Goal: Transaction & Acquisition: Purchase product/service

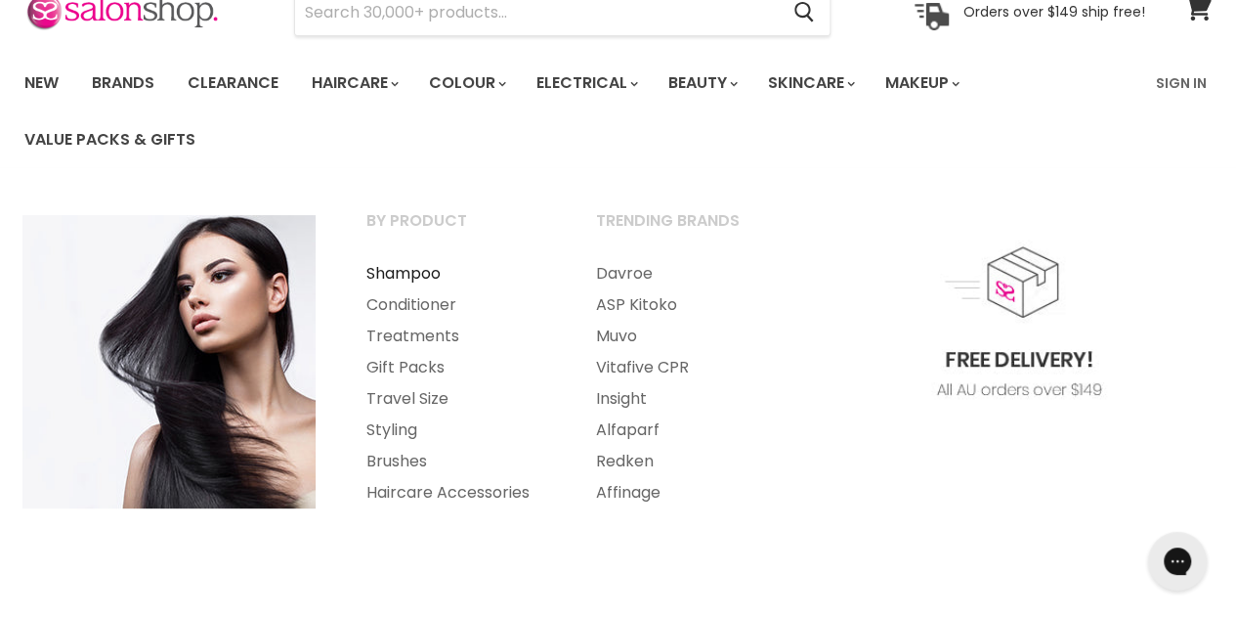
click at [431, 272] on link "Shampoo" at bounding box center [455, 273] width 226 height 31
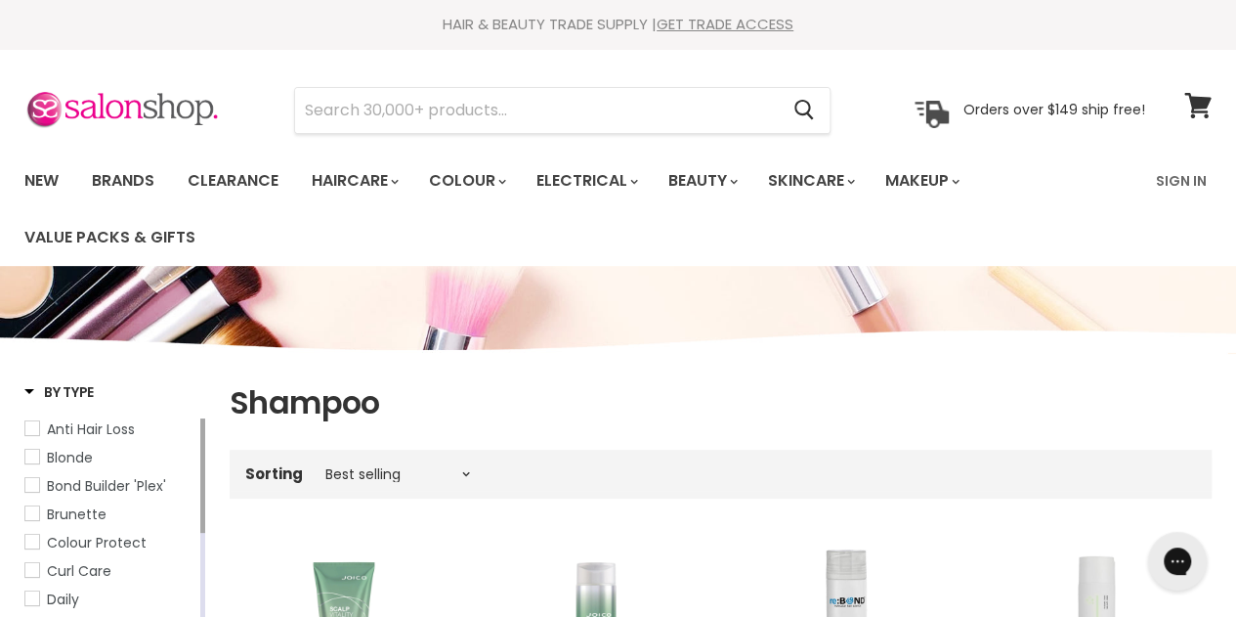
click at [29, 389] on span "By Type" at bounding box center [58, 392] width 69 height 20
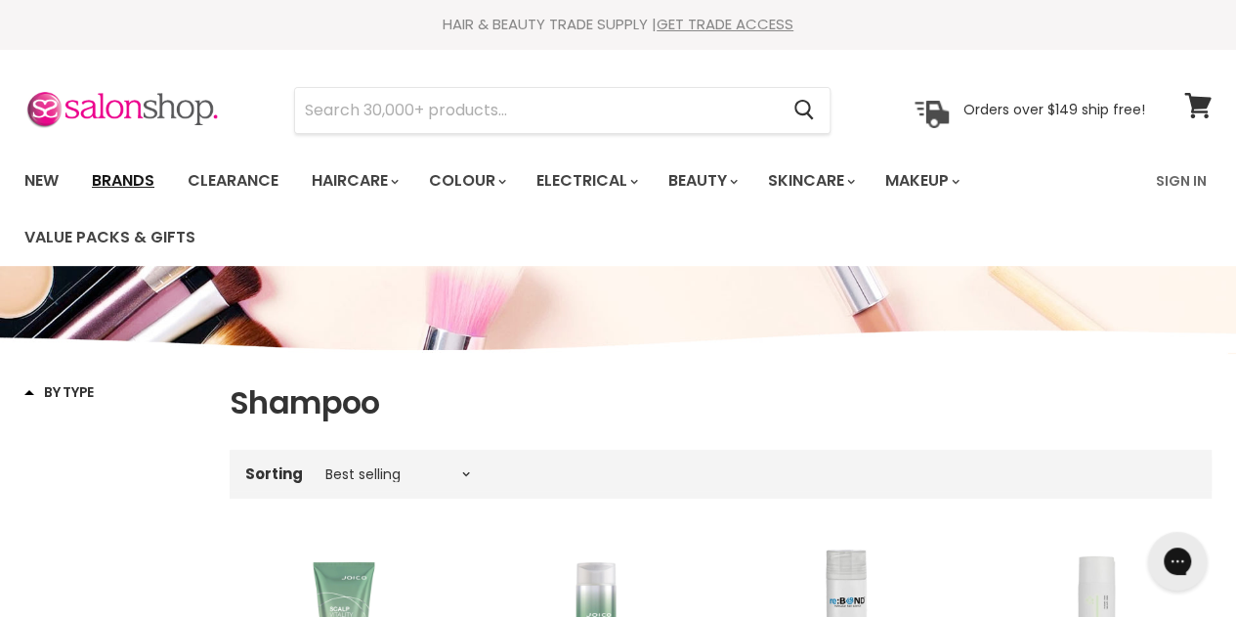
click at [168, 177] on link "Brands" at bounding box center [123, 180] width 92 height 41
click at [125, 178] on link "Brands" at bounding box center [123, 180] width 92 height 41
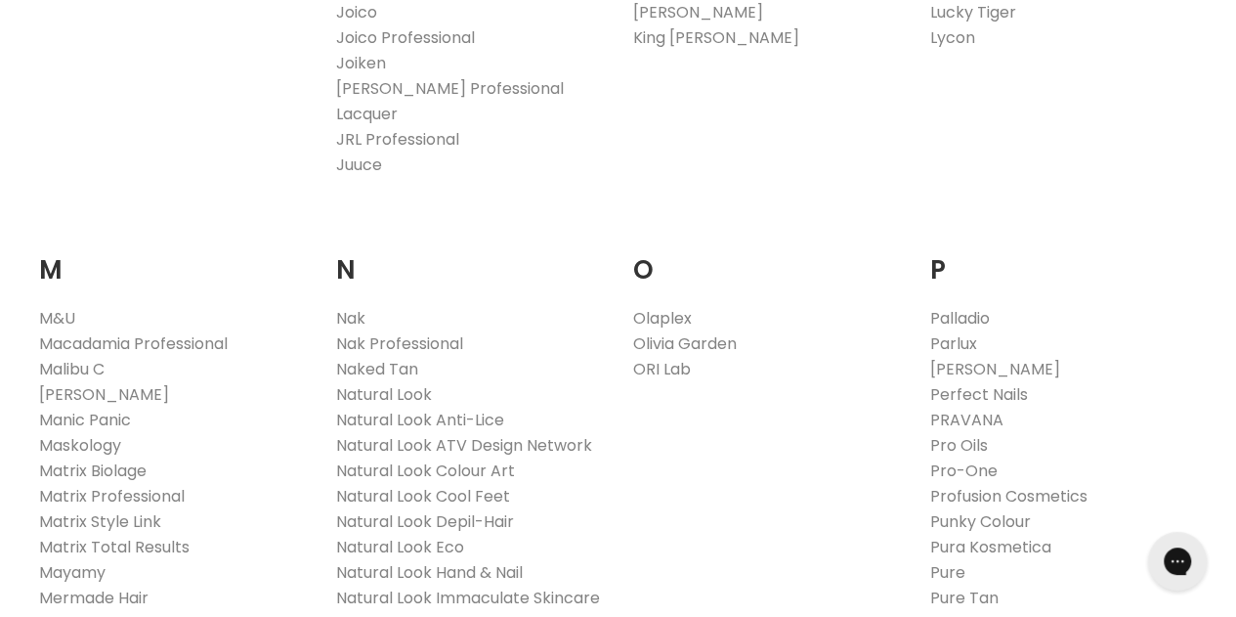
scroll to position [2052, 0]
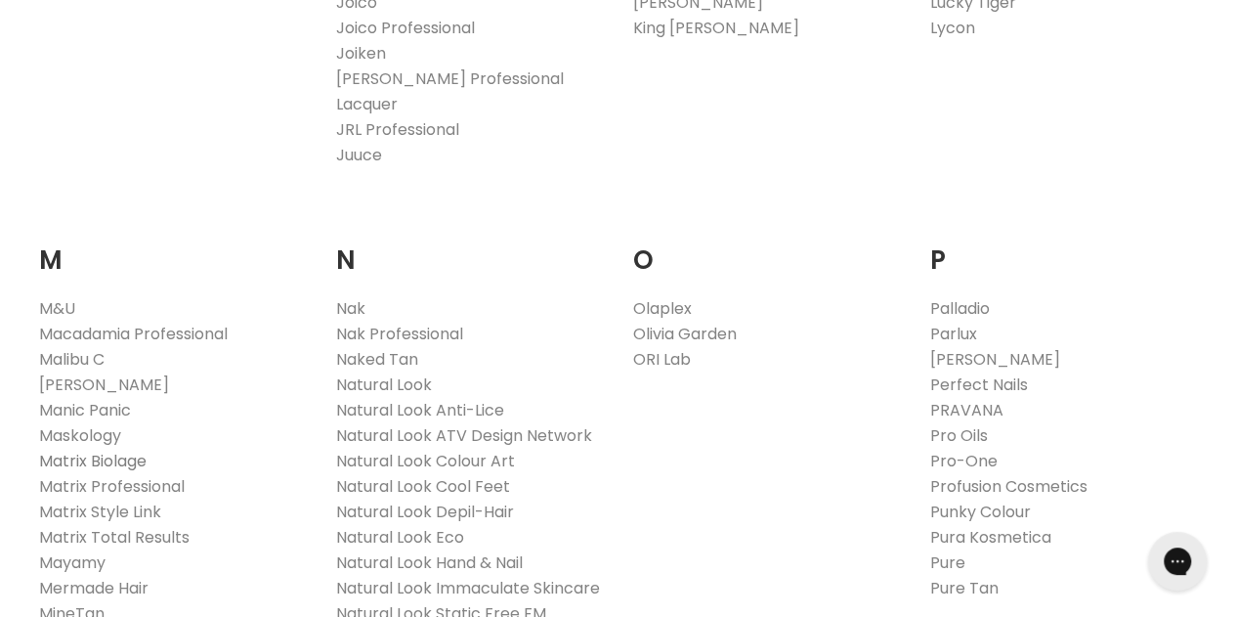
click at [77, 449] on link "Matrix Biolage" at bounding box center [92, 460] width 107 height 22
click at [96, 475] on link "Matrix Professional" at bounding box center [112, 486] width 146 height 22
click at [127, 526] on link "Matrix Total Results" at bounding box center [114, 537] width 150 height 22
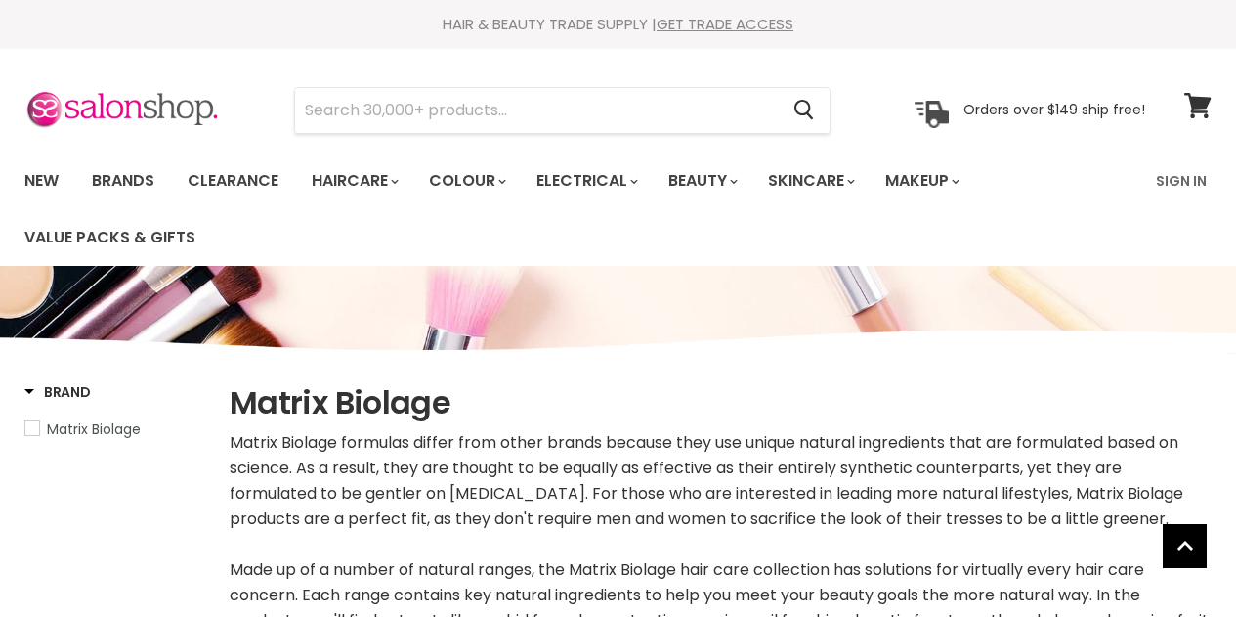
select select "manual"
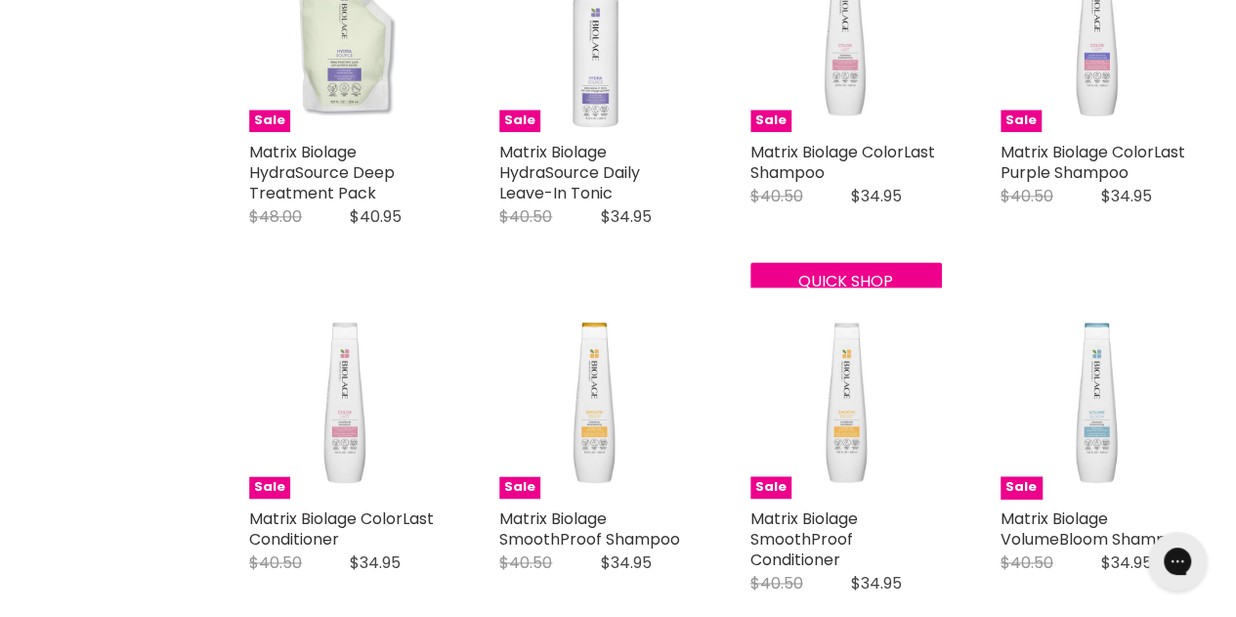
scroll to position [879, 0]
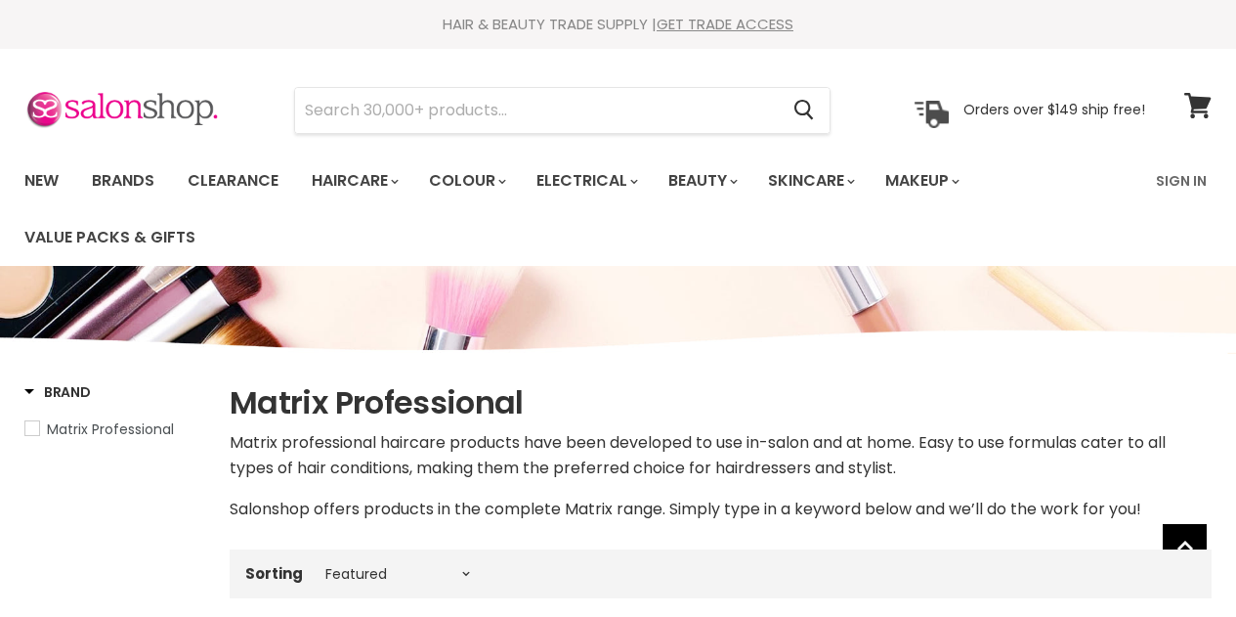
select select "manual"
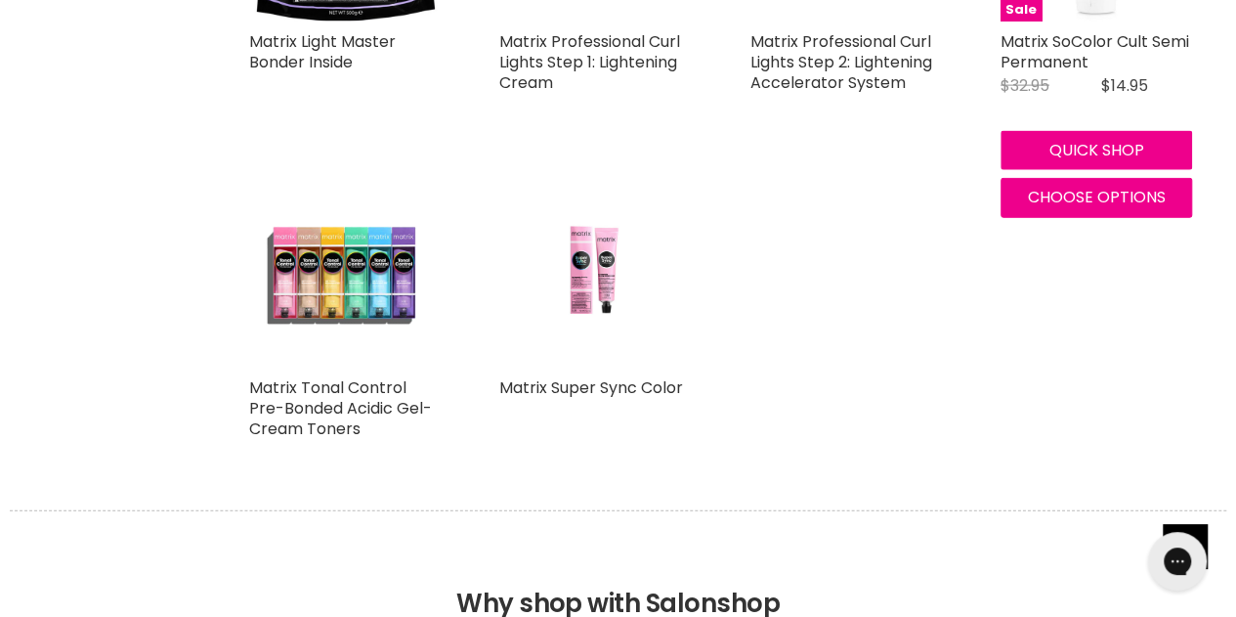
scroll to position [2638, 0]
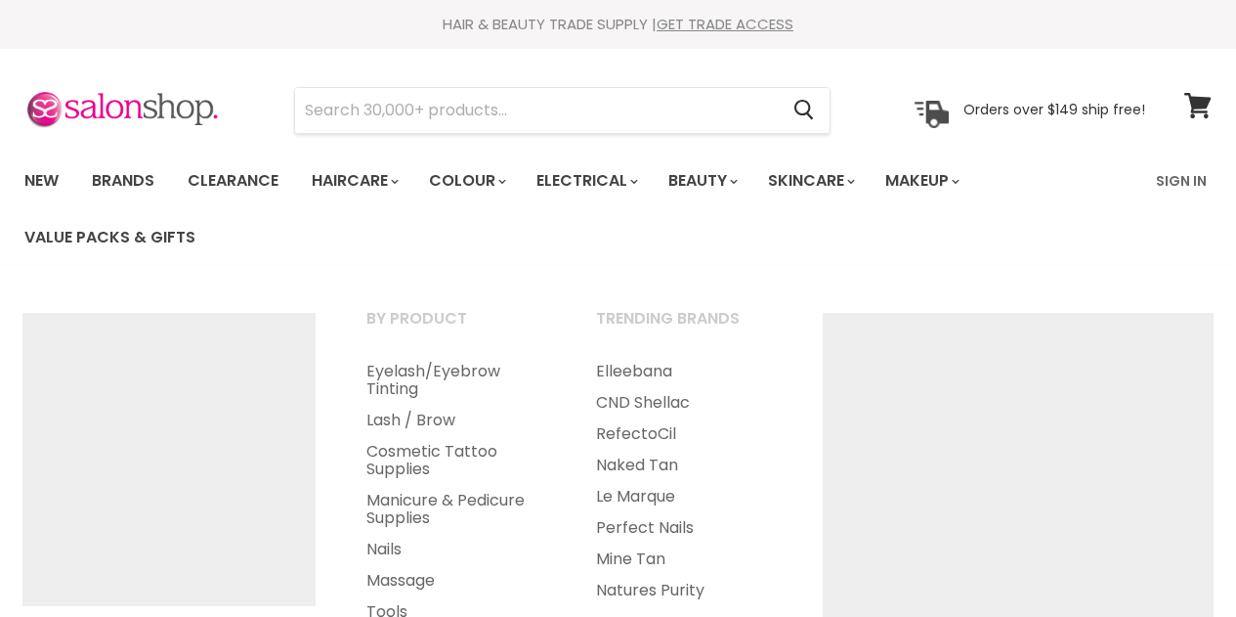
select select "manual"
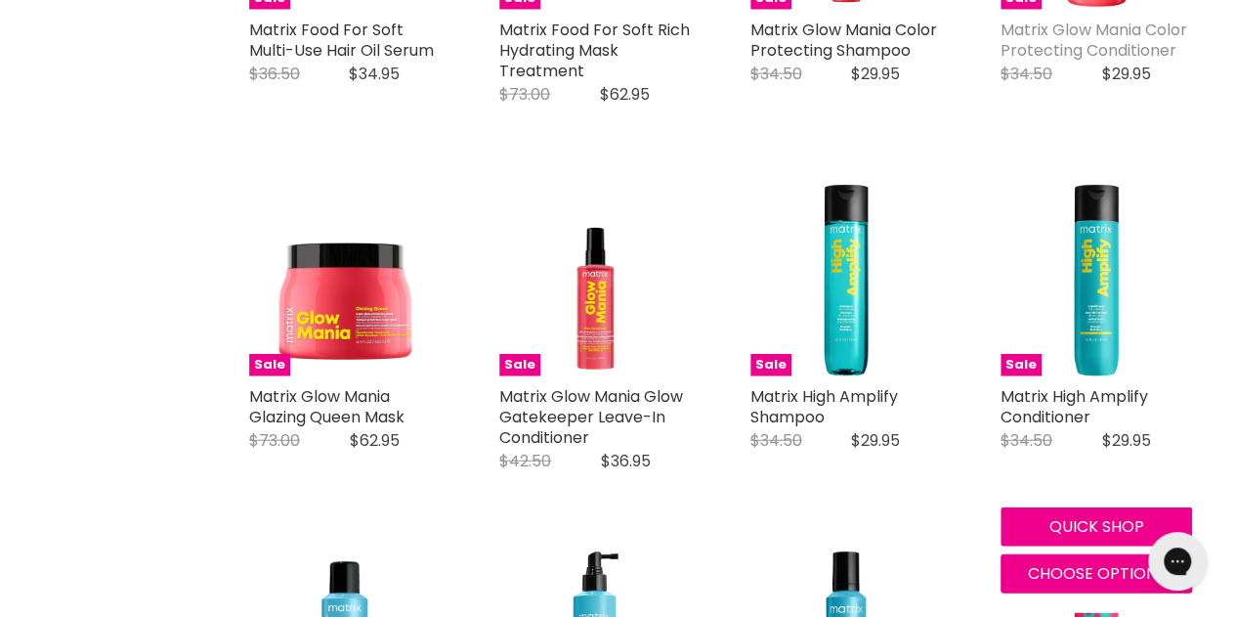
scroll to position [2443, 0]
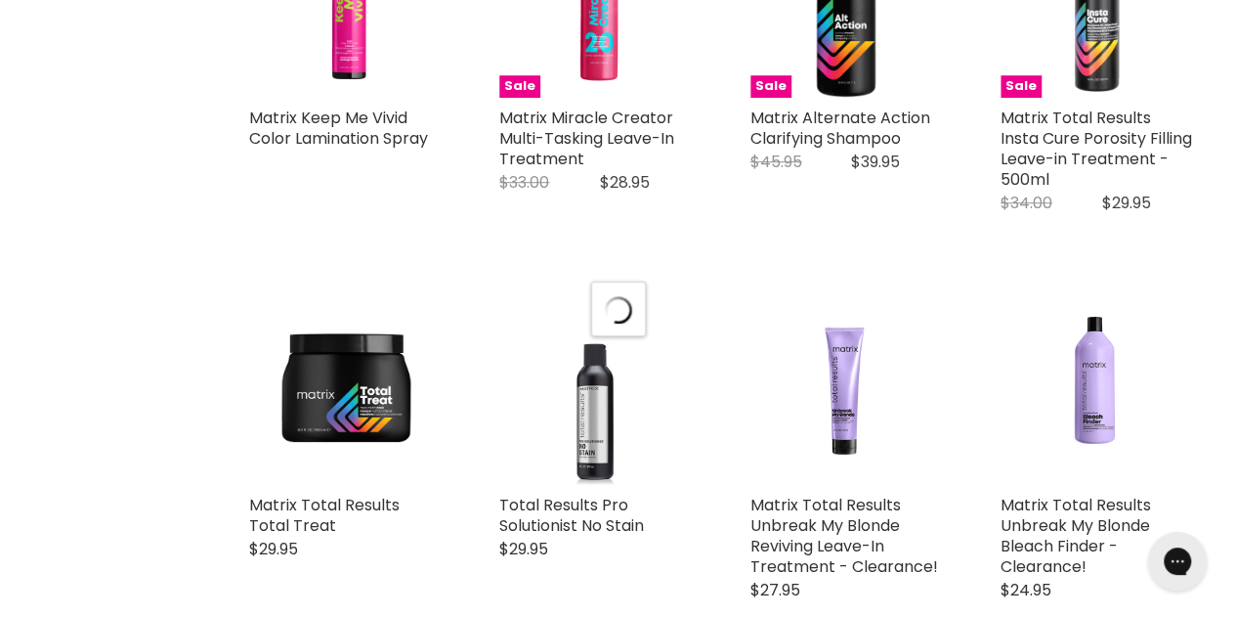
select select "manual"
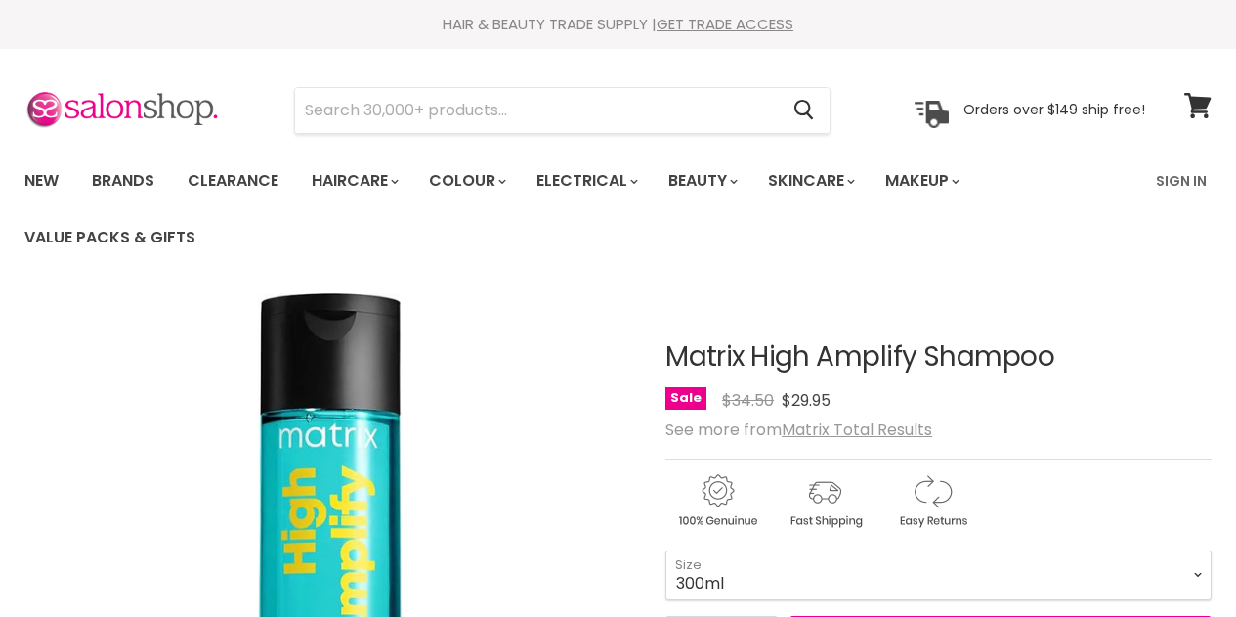
scroll to position [293, 0]
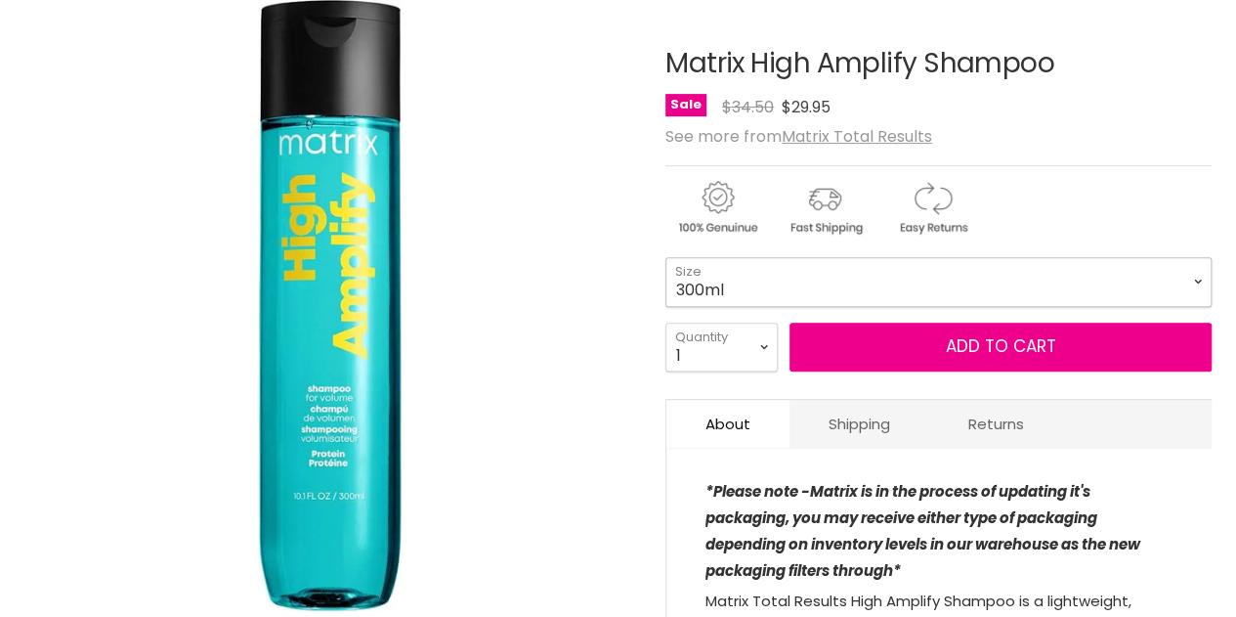
click at [771, 278] on select "300ml 1 Litre" at bounding box center [938, 281] width 546 height 49
click at [747, 306] on form "300ml - 1 Litre - 300ml 1 Litre Size 1 2 3 4 5 6 7 8" at bounding box center [938, 314] width 546 height 114
click at [747, 298] on select "300ml 1 Litre" at bounding box center [938, 281] width 546 height 49
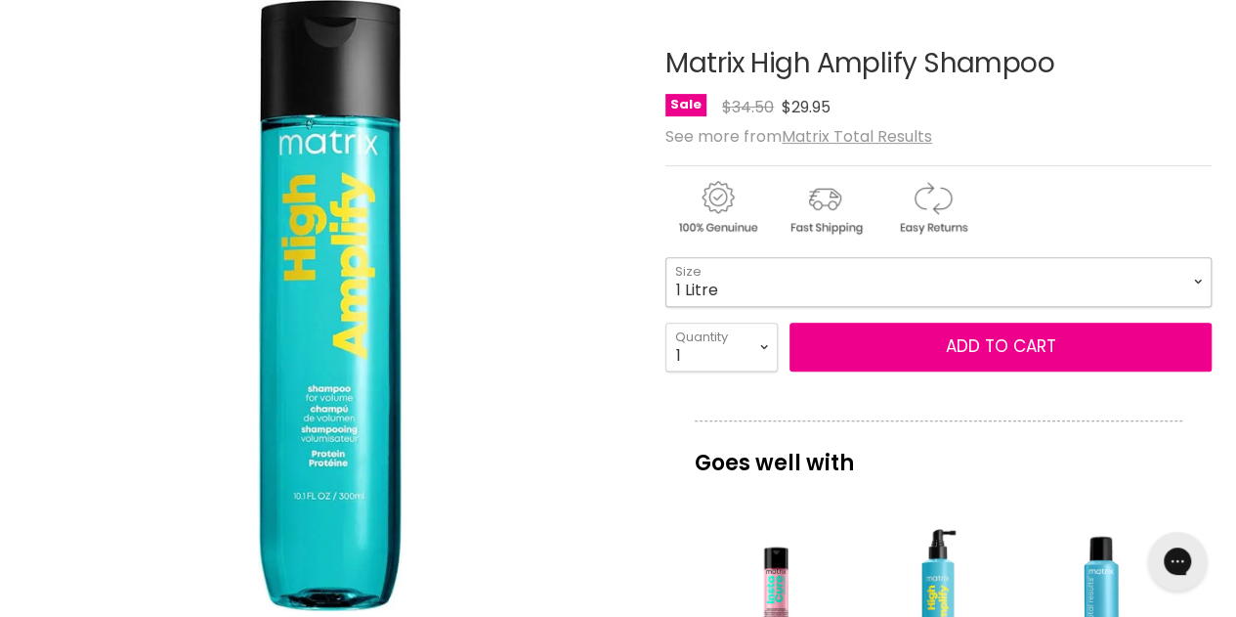
click at [665, 257] on select "300ml 1 Litre" at bounding box center [938, 281] width 546 height 49
select select "1 Litre"
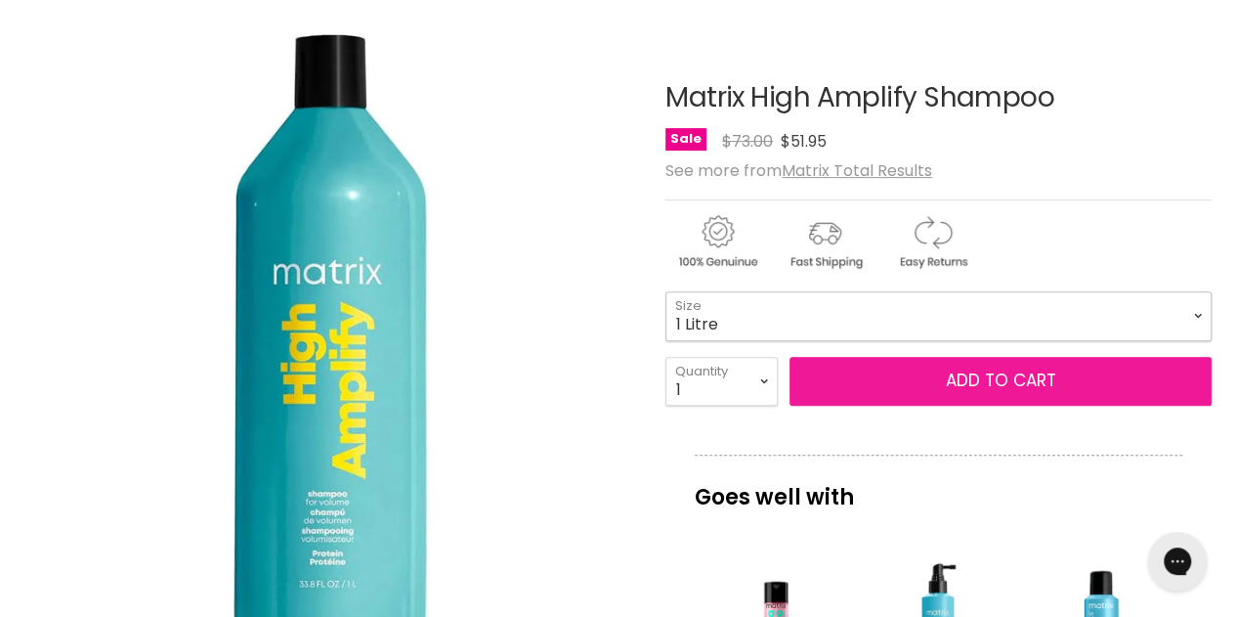
scroll to position [248, 0]
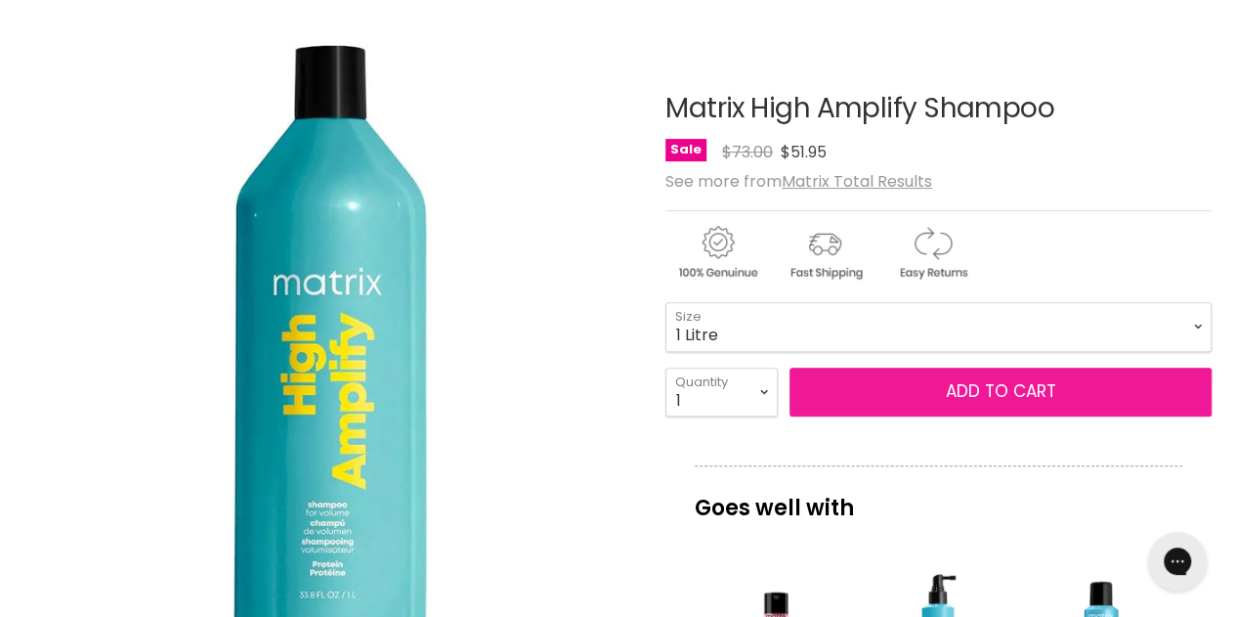
click at [999, 381] on button "Add to cart" at bounding box center [1001, 391] width 422 height 49
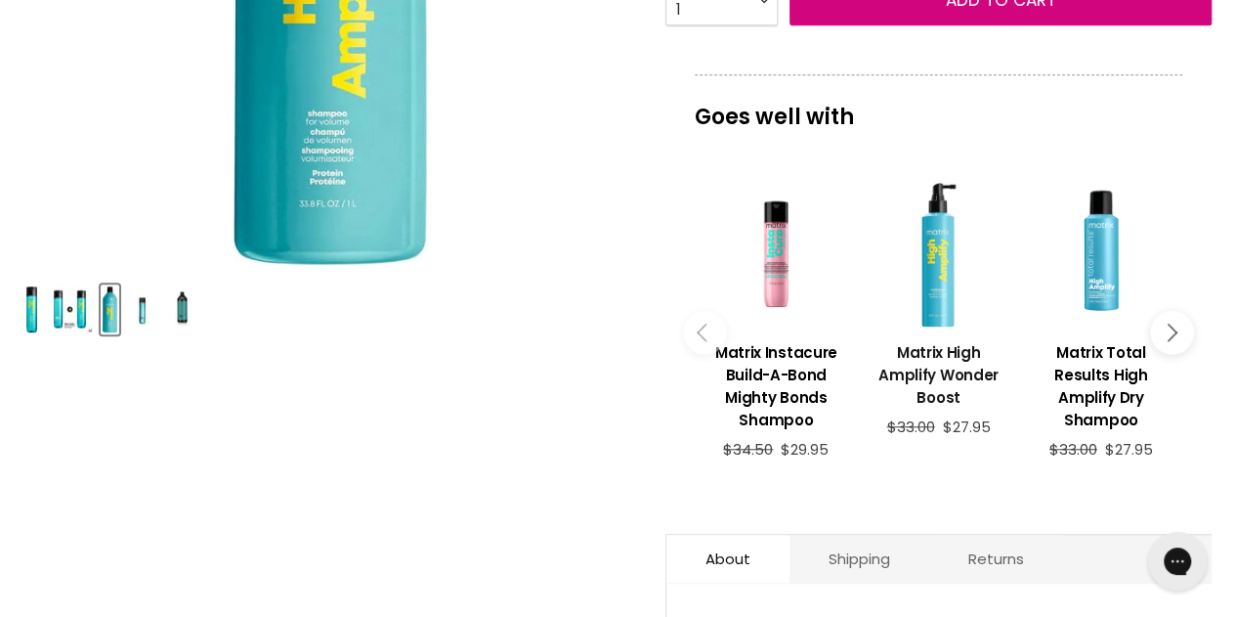
scroll to position [737, 0]
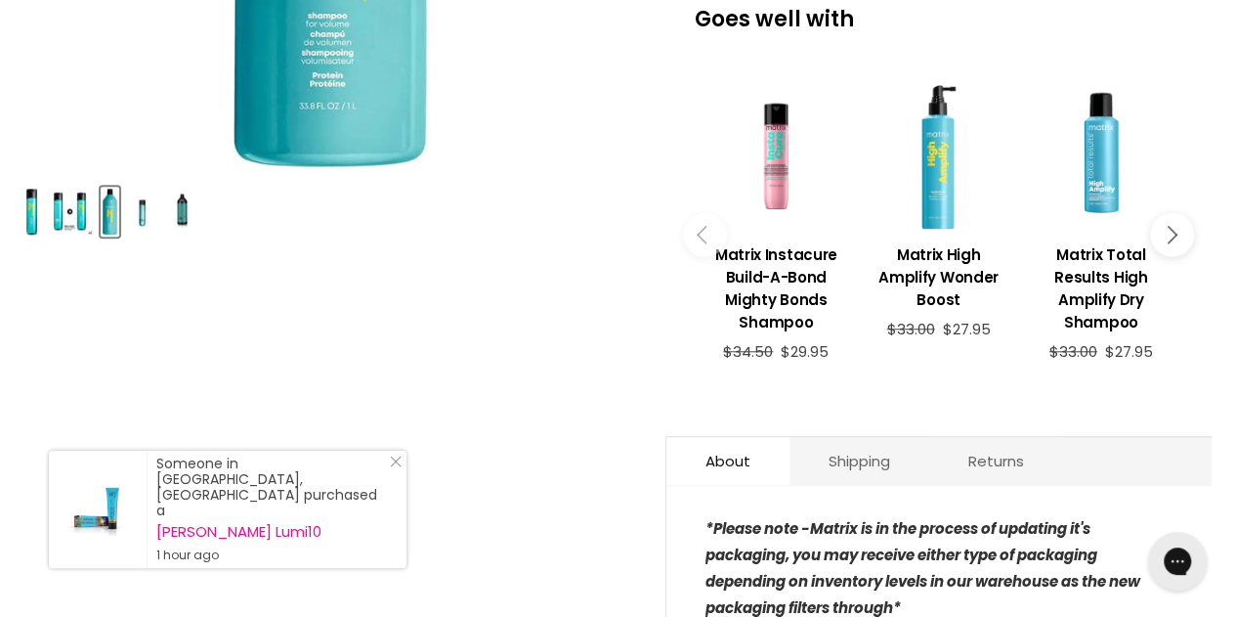
click at [1178, 230] on button "Main content" at bounding box center [1172, 235] width 44 height 44
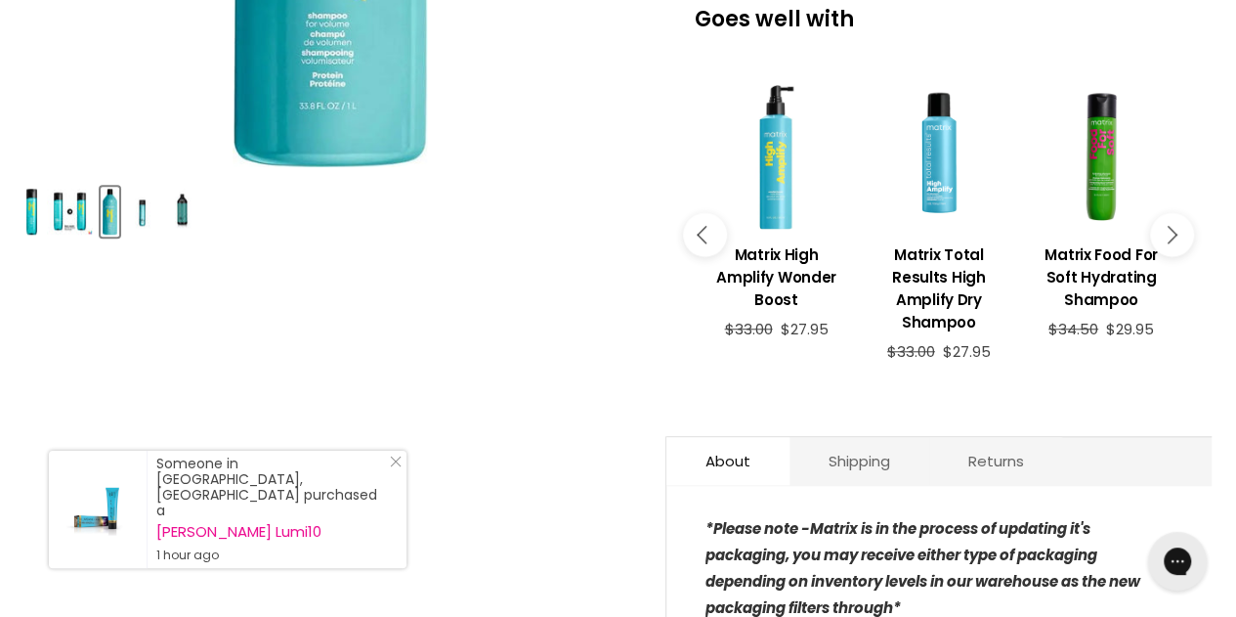
click at [1178, 230] on button "Main content" at bounding box center [1172, 235] width 44 height 44
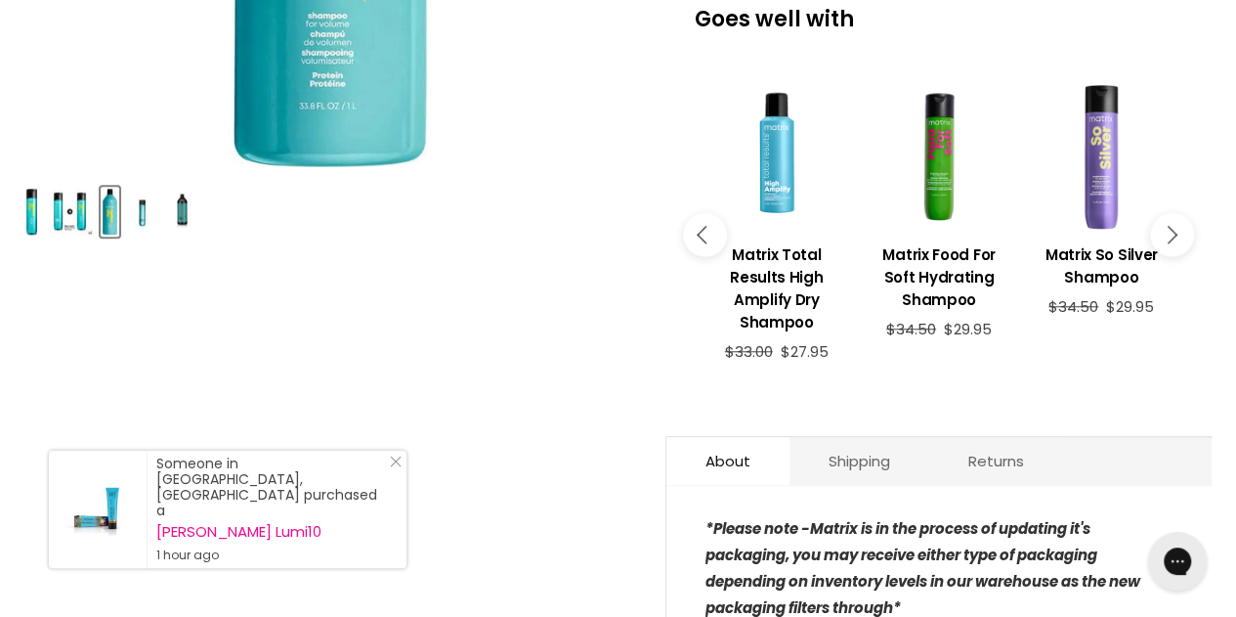
click at [1178, 230] on button "Main content" at bounding box center [1172, 235] width 44 height 44
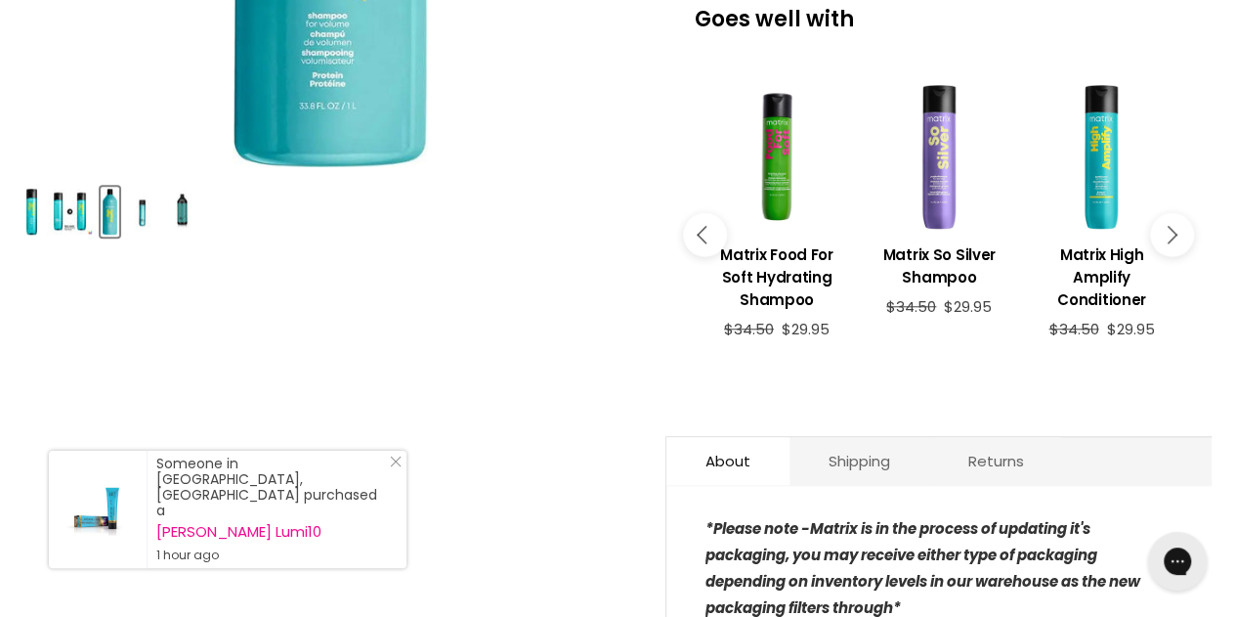
click at [1178, 230] on button "Main content" at bounding box center [1172, 235] width 44 height 44
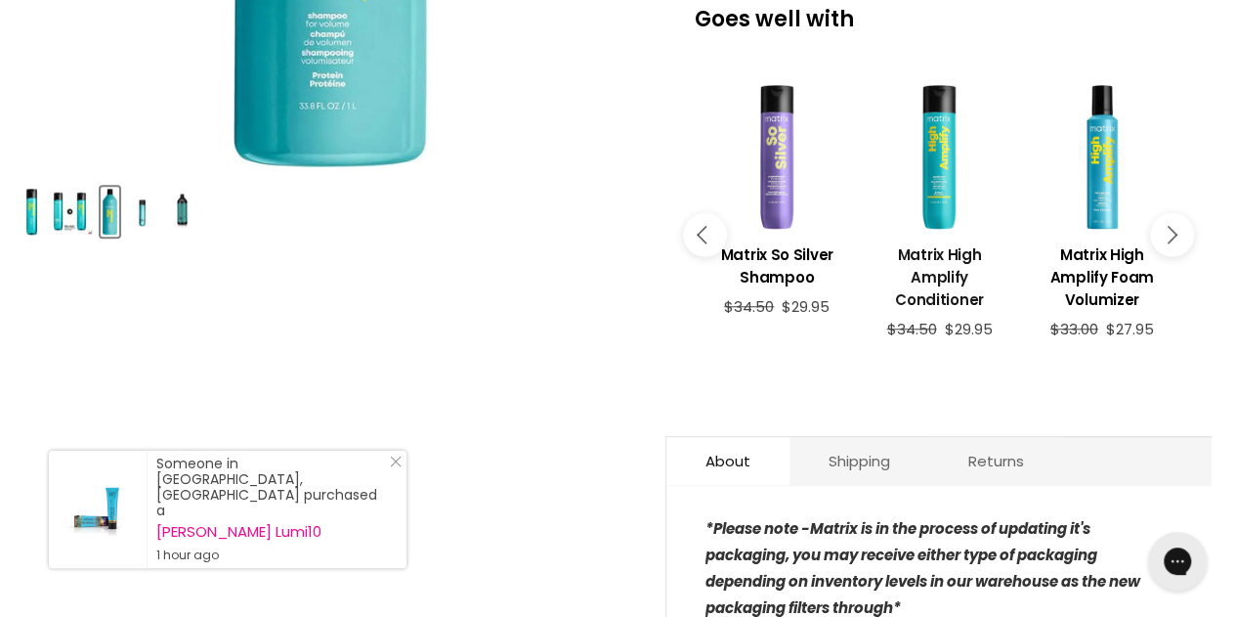
click at [973, 247] on h3 "Matrix High Amplify Conditioner" at bounding box center [939, 276] width 143 height 67
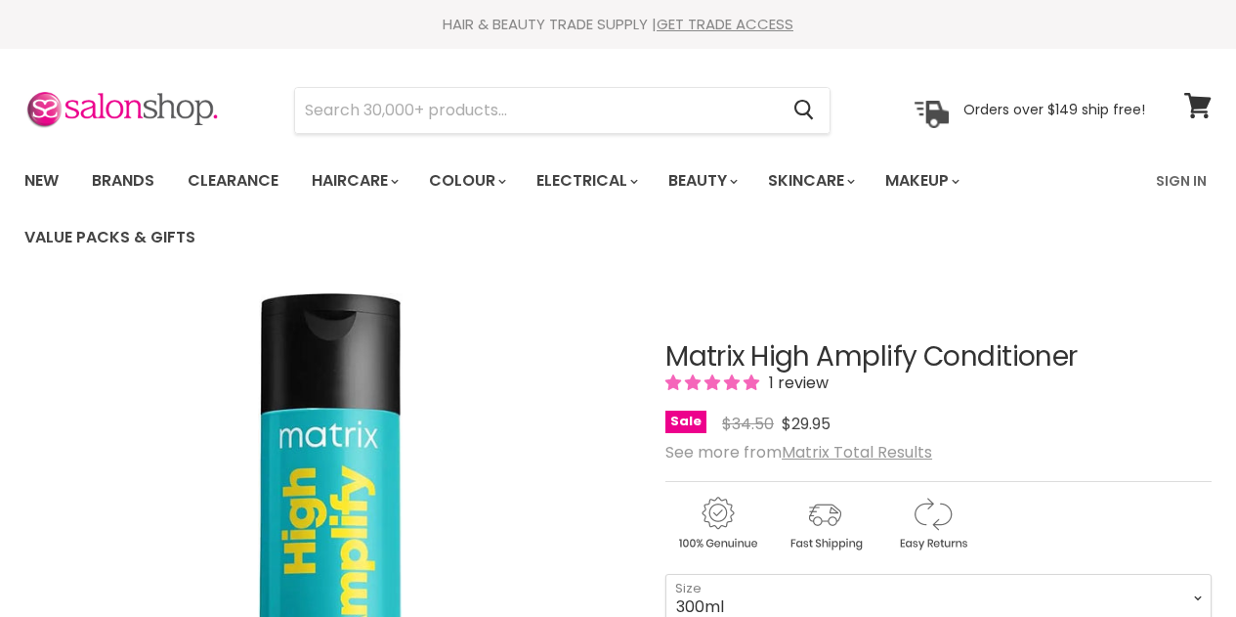
scroll to position [489, 0]
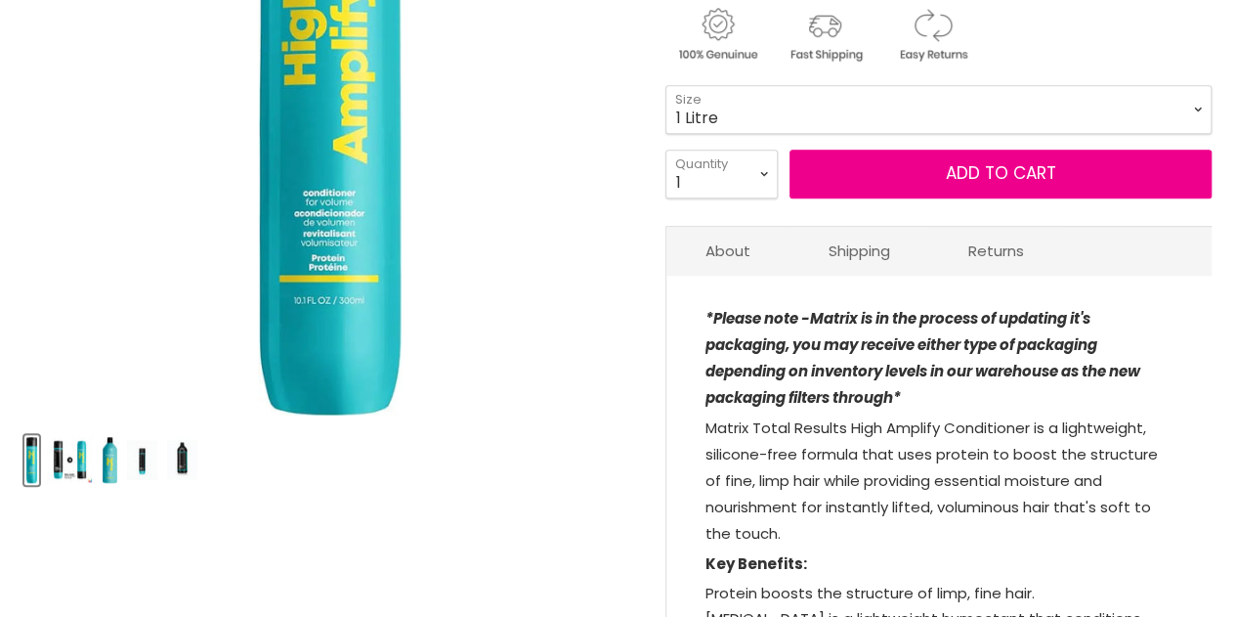
click at [665, 85] on select "300ml 1 Litre" at bounding box center [938, 109] width 546 height 49
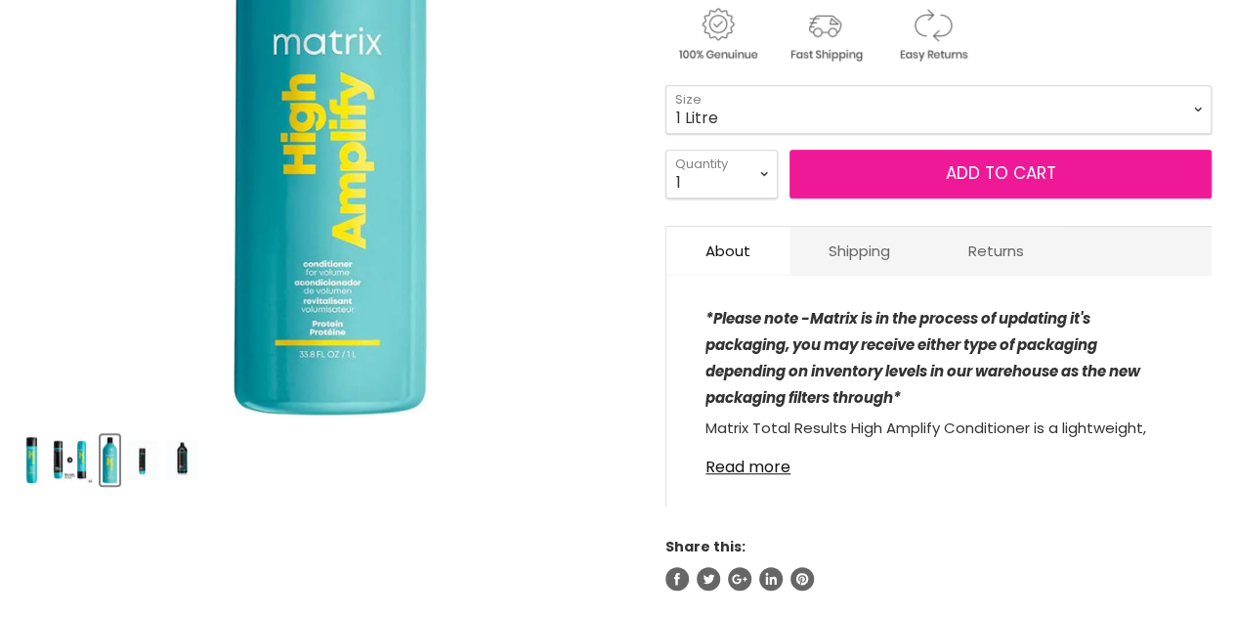
select select "1 Litre"
click at [886, 165] on button "Add to cart" at bounding box center [1001, 173] width 422 height 49
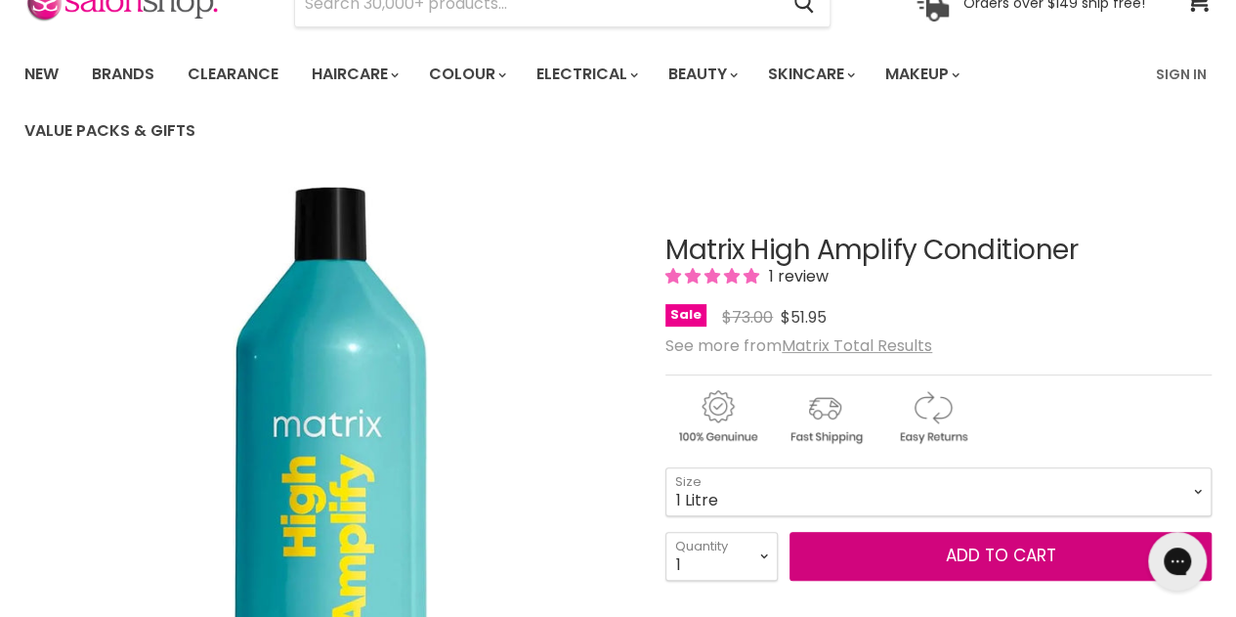
scroll to position [98, 0]
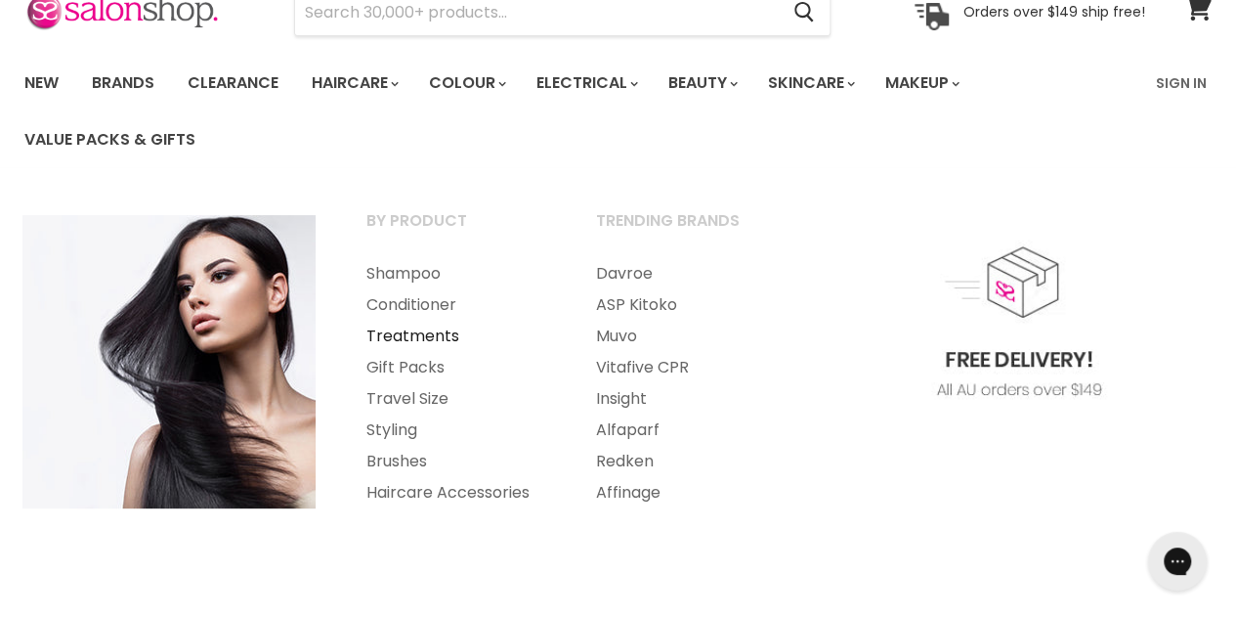
click at [428, 328] on link "Treatments" at bounding box center [455, 335] width 226 height 31
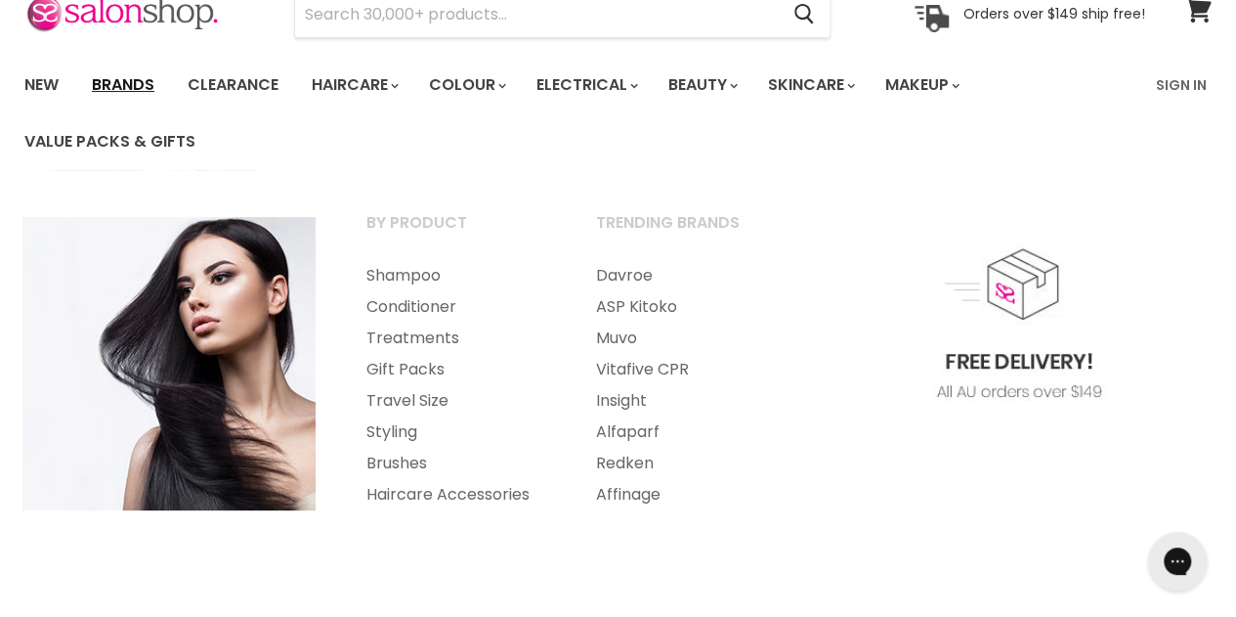
click at [117, 80] on link "Brands" at bounding box center [123, 84] width 92 height 41
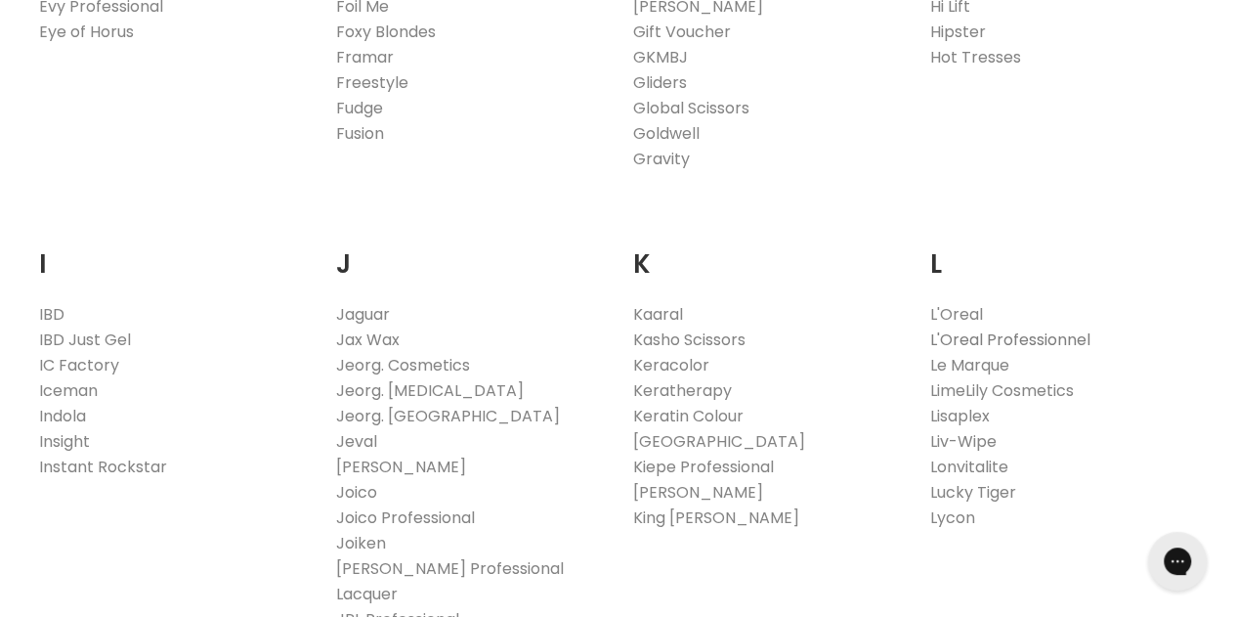
click at [996, 339] on link "L'Oreal Professionnel" at bounding box center [1009, 338] width 160 height 22
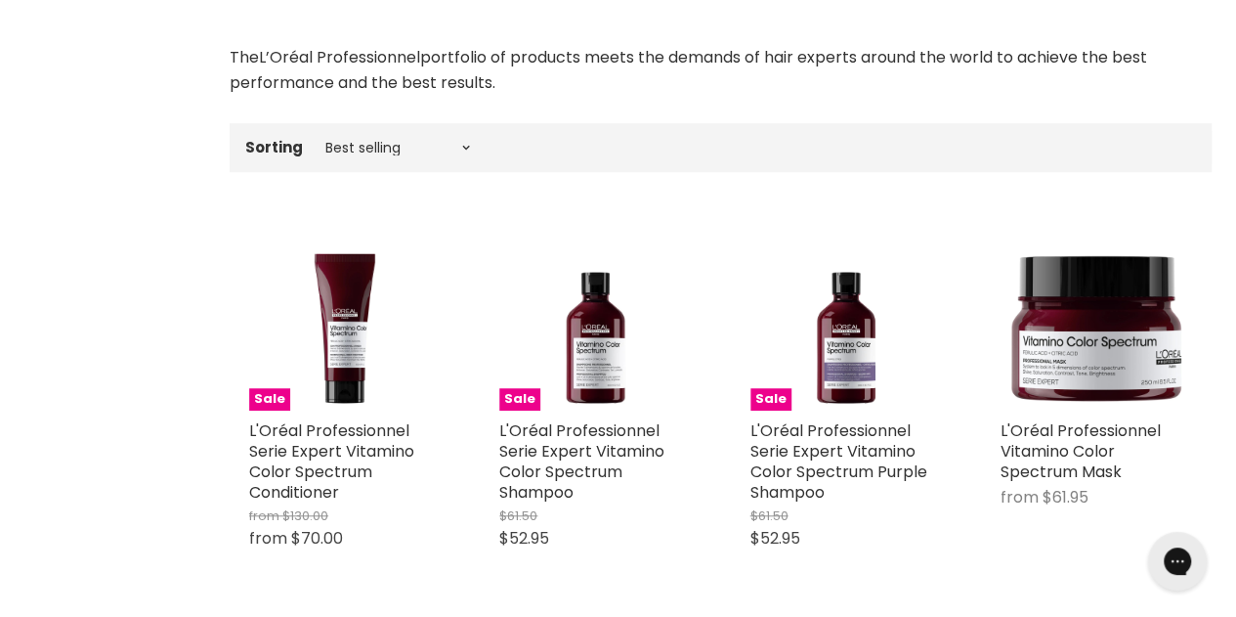
select select "title-ascending"
click at [316, 140] on select "Best selling Featured Price, low to high Price, high to low Alphabetically, A-Z…" at bounding box center [398, 148] width 164 height 16
select select "title-ascending"
